Goal: Information Seeking & Learning: Learn about a topic

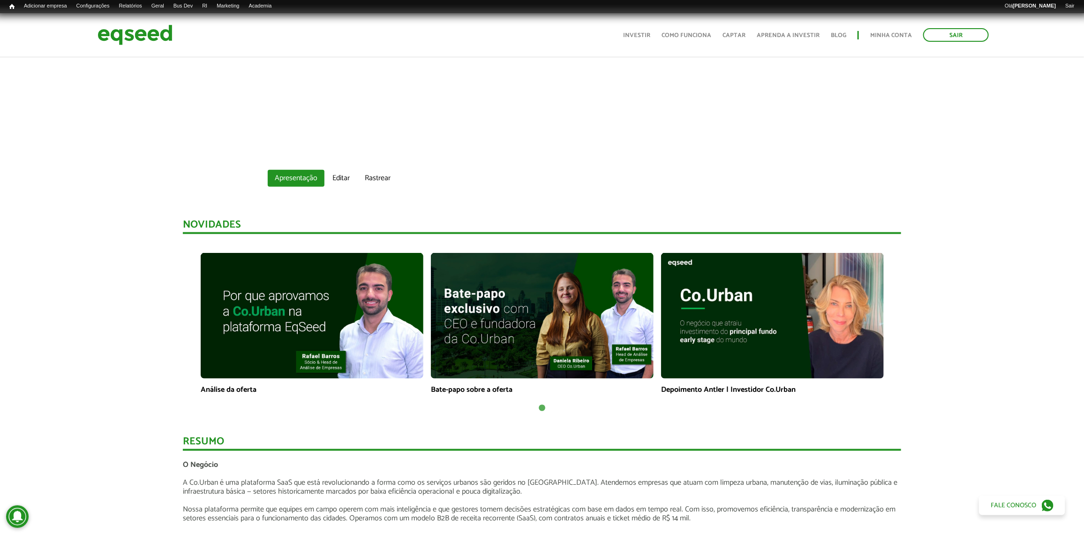
scroll to position [645, 0]
